Goal: Information Seeking & Learning: Find specific fact

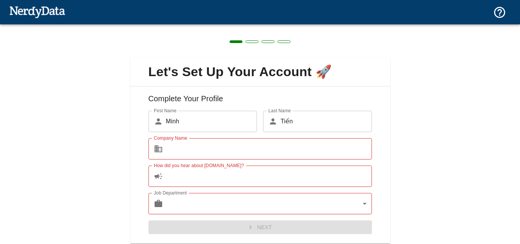
click at [181, 145] on input "Company Name" at bounding box center [269, 148] width 206 height 21
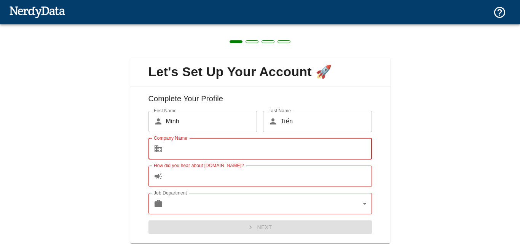
type input "Wowo Coupon"
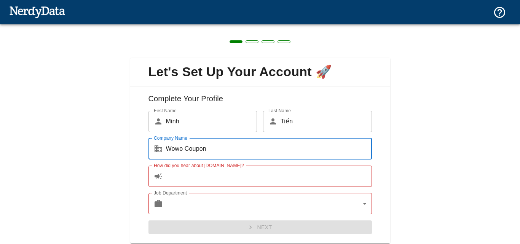
click at [199, 174] on input "How did you hear about [DOMAIN_NAME]?" at bounding box center [269, 175] width 206 height 21
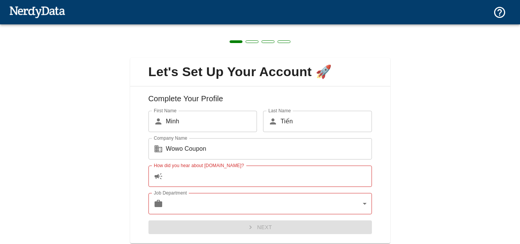
drag, startPoint x: 164, startPoint y: 164, endPoint x: 219, endPoint y: 166, distance: 55.2
click at [219, 166] on label "How did you hear about [DOMAIN_NAME]?" at bounding box center [199, 165] width 90 height 6
click at [219, 166] on input "How did you hear about [DOMAIN_NAME]?" at bounding box center [269, 175] width 206 height 21
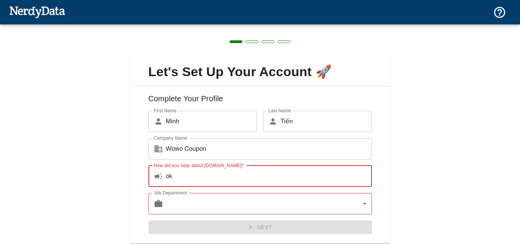
type input "ok"
click at [271, 27] on body "Technologies Domains Pricing Products Create a Report Create a list of websites…" at bounding box center [260, 13] width 520 height 27
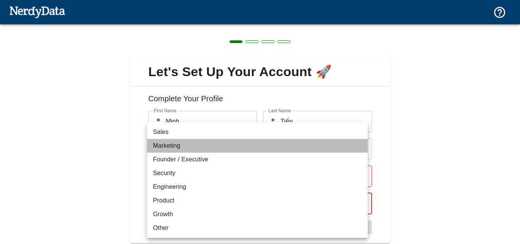
click at [188, 149] on li "Marketing" at bounding box center [257, 146] width 221 height 14
type input "marketing"
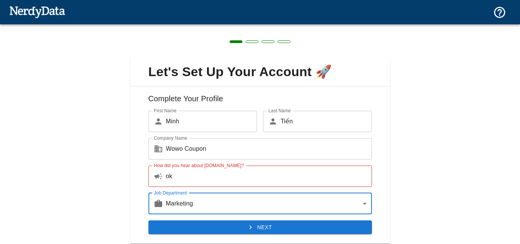
click at [254, 222] on button "Next" at bounding box center [259, 227] width 223 height 14
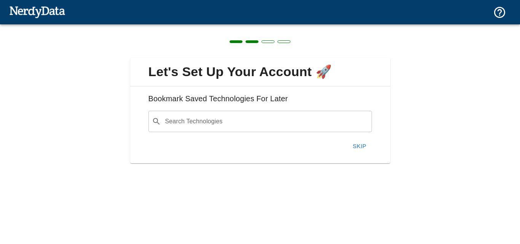
click at [227, 122] on input "Search Technologies" at bounding box center [266, 121] width 204 height 14
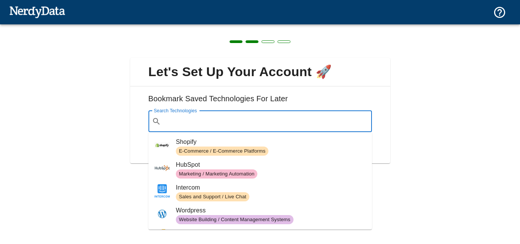
click at [229, 149] on span "E-Commerce / E-Commerce Platforms" at bounding box center [222, 151] width 92 height 7
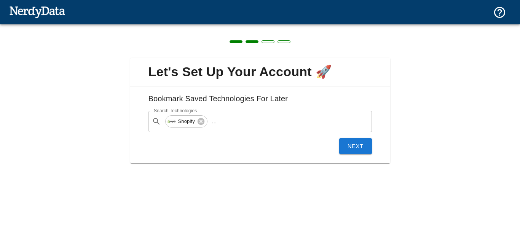
click at [348, 142] on button "Next" at bounding box center [355, 146] width 33 height 16
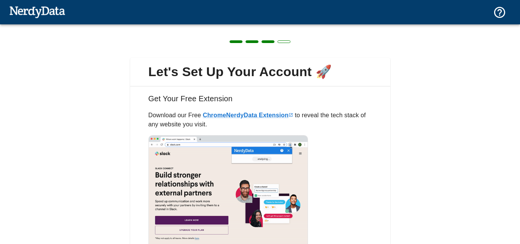
scroll to position [64, 0]
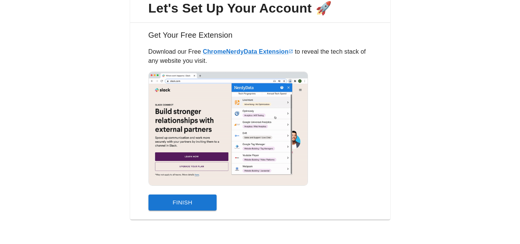
click at [203, 203] on button "Finish" at bounding box center [182, 202] width 68 height 16
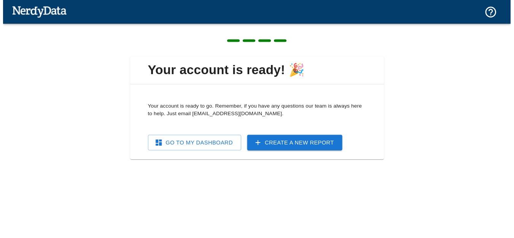
scroll to position [0, 0]
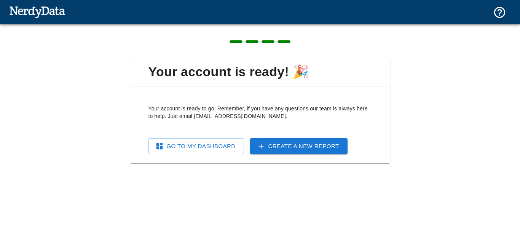
click at [231, 144] on link "Go To My Dashboard" at bounding box center [195, 146] width 95 height 16
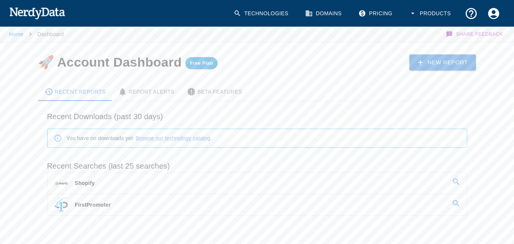
click at [94, 204] on p "FirstPromoter" at bounding box center [93, 205] width 36 height 8
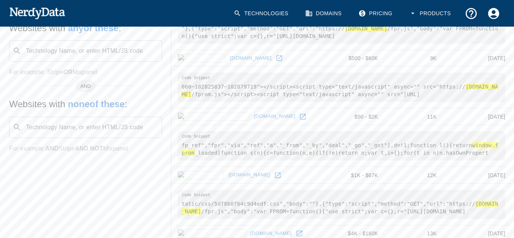
scroll to position [38, 0]
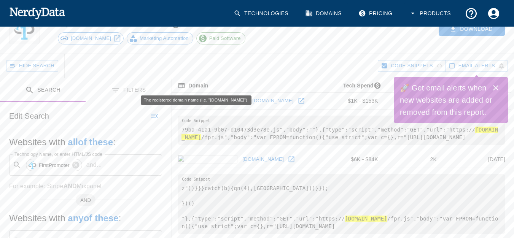
click at [196, 94] on div "The registered domain name (i.e. "[DOMAIN_NAME]")." at bounding box center [196, 98] width 112 height 16
drag, startPoint x: 191, startPoint y: 94, endPoint x: 235, endPoint y: 98, distance: 44.7
click at [235, 98] on div "The registered domain name (i.e. "[DOMAIN_NAME]")." at bounding box center [196, 98] width 112 height 16
copy div "ame (i.e. "[DOMAIN_NAME]"
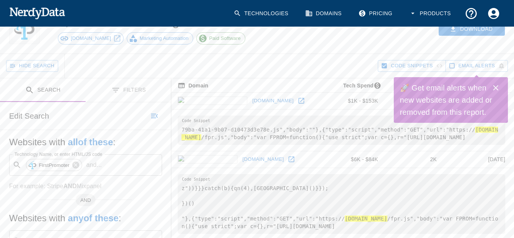
click at [272, 92] on th "Domain" at bounding box center [246, 85] width 149 height 14
drag, startPoint x: 254, startPoint y: 90, endPoint x: 209, endPoint y: 99, distance: 45.7
drag, startPoint x: 453, startPoint y: 127, endPoint x: 196, endPoint y: 137, distance: 256.6
click at [196, 137] on hl "[DOMAIN_NAME]" at bounding box center [339, 134] width 316 height 14
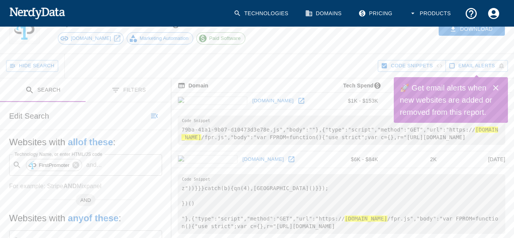
copy hl "[DOMAIN_NAME]"
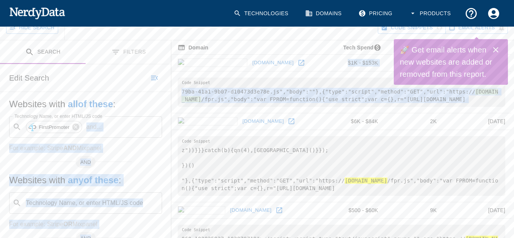
drag, startPoint x: 169, startPoint y: 108, endPoint x: 306, endPoint y: 128, distance: 138.0
click at [296, 121] on td "[DOMAIN_NAME]" at bounding box center [246, 121] width 149 height 17
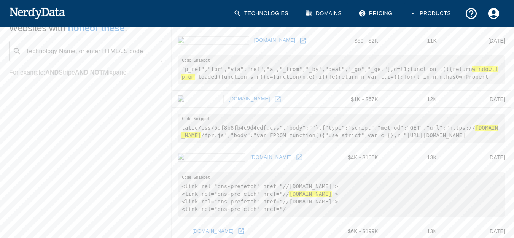
scroll to position [114, 0]
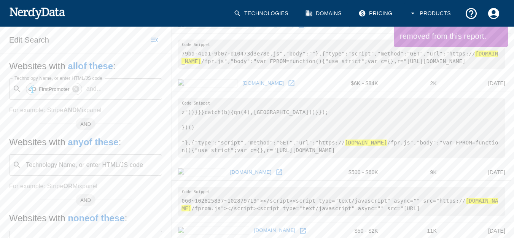
drag, startPoint x: 248, startPoint y: 79, endPoint x: 190, endPoint y: 79, distance: 58.2
click at [190, 79] on td "[DOMAIN_NAME]" at bounding box center [246, 83] width 149 height 17
click at [240, 81] on link "[DOMAIN_NAME]" at bounding box center [262, 84] width 45 height 12
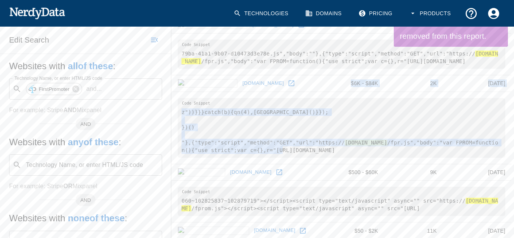
drag, startPoint x: 262, startPoint y: 76, endPoint x: 274, endPoint y: 147, distance: 72.2
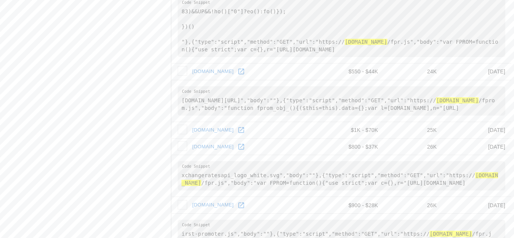
scroll to position [609, 0]
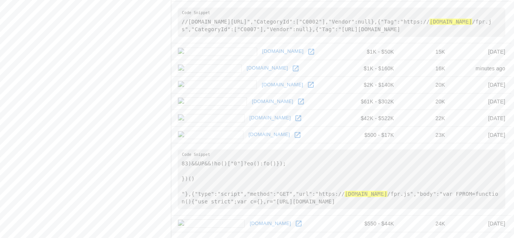
drag, startPoint x: 157, startPoint y: 39, endPoint x: 156, endPoint y: 92, distance: 53.3
click at [253, 122] on div "Search Filters Edit Search Websites with all of these : Technology Name, or ent…" at bounding box center [257, 158] width 514 height 1301
drag, startPoint x: 151, startPoint y: 56, endPoint x: 165, endPoint y: 52, distance: 14.6
click at [152, 55] on div "Search Filters Edit Search Websites with all of these : Technology Name, or ent…" at bounding box center [85, 158] width 171 height 1301
click at [167, 38] on div "Search Filters Edit Search Websites with all of these : Technology Name, or ent…" at bounding box center [85, 158] width 171 height 1301
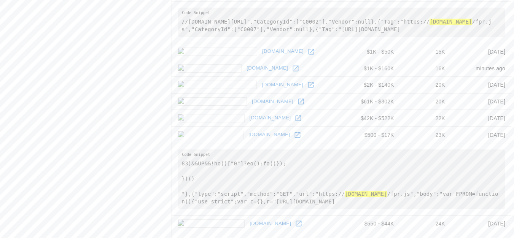
drag, startPoint x: 184, startPoint y: 41, endPoint x: 301, endPoint y: 87, distance: 125.2
click at [235, 72] on tbody "[DOMAIN_NAME] $1K - $153K 1K [DATE] 79ba-41a1-9b07-d10473d3e78e.js","body":""},…" at bounding box center [342, 152] width 340 height 1261
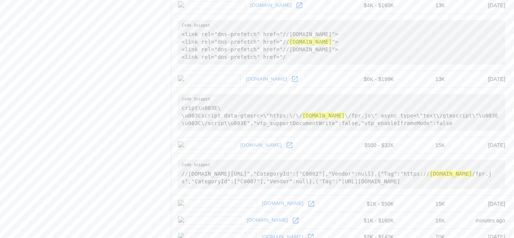
scroll to position [533, 0]
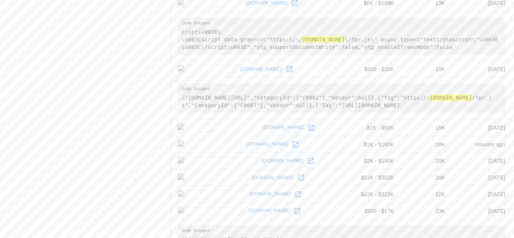
drag, startPoint x: 272, startPoint y: 65, endPoint x: 268, endPoint y: 66, distance: 4.6
click at [270, 65] on td "[DOMAIN_NAME]" at bounding box center [258, 69] width 173 height 17
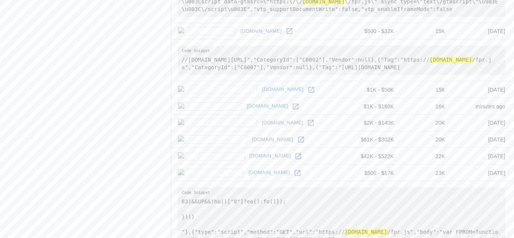
drag, startPoint x: 149, startPoint y: 81, endPoint x: 268, endPoint y: 174, distance: 150.4
click at [265, 173] on div "Search Filters Edit Search Websites with all of these : Technology Name, or ent…" at bounding box center [257, 196] width 514 height 1301
click at [118, 165] on div "Search Filters Edit Search Websites with all of these : Technology Name, or ent…" at bounding box center [85, 196] width 171 height 1301
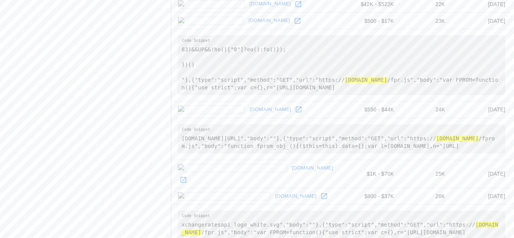
drag, startPoint x: 170, startPoint y: 102, endPoint x: 243, endPoint y: 116, distance: 74.8
click at [243, 116] on div "Search Filters Edit Search Websites with all of these : Technology Name, or ent…" at bounding box center [257, 44] width 514 height 1301
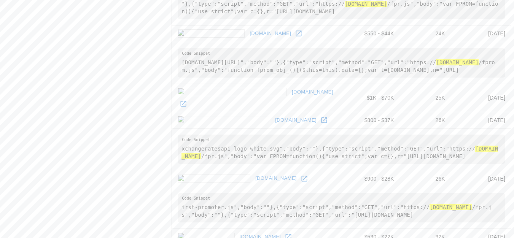
scroll to position [875, 0]
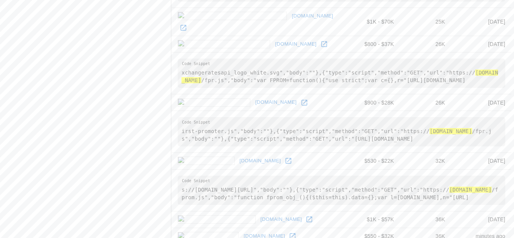
drag, startPoint x: 267, startPoint y: 85, endPoint x: 198, endPoint y: 87, distance: 68.9
click at [198, 94] on td "[DOMAIN_NAME]" at bounding box center [258, 102] width 173 height 17
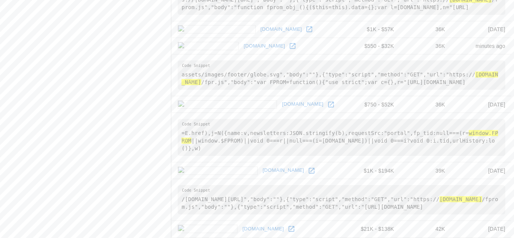
scroll to position [1161, 0]
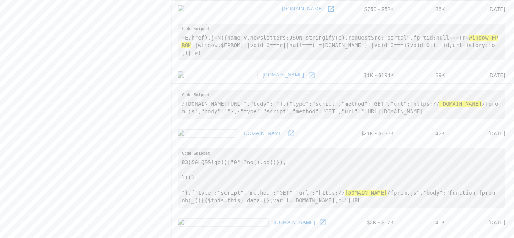
drag, startPoint x: 268, startPoint y: 111, endPoint x: 155, endPoint y: 110, distance: 113.4
